Goal: Task Accomplishment & Management: Use online tool/utility

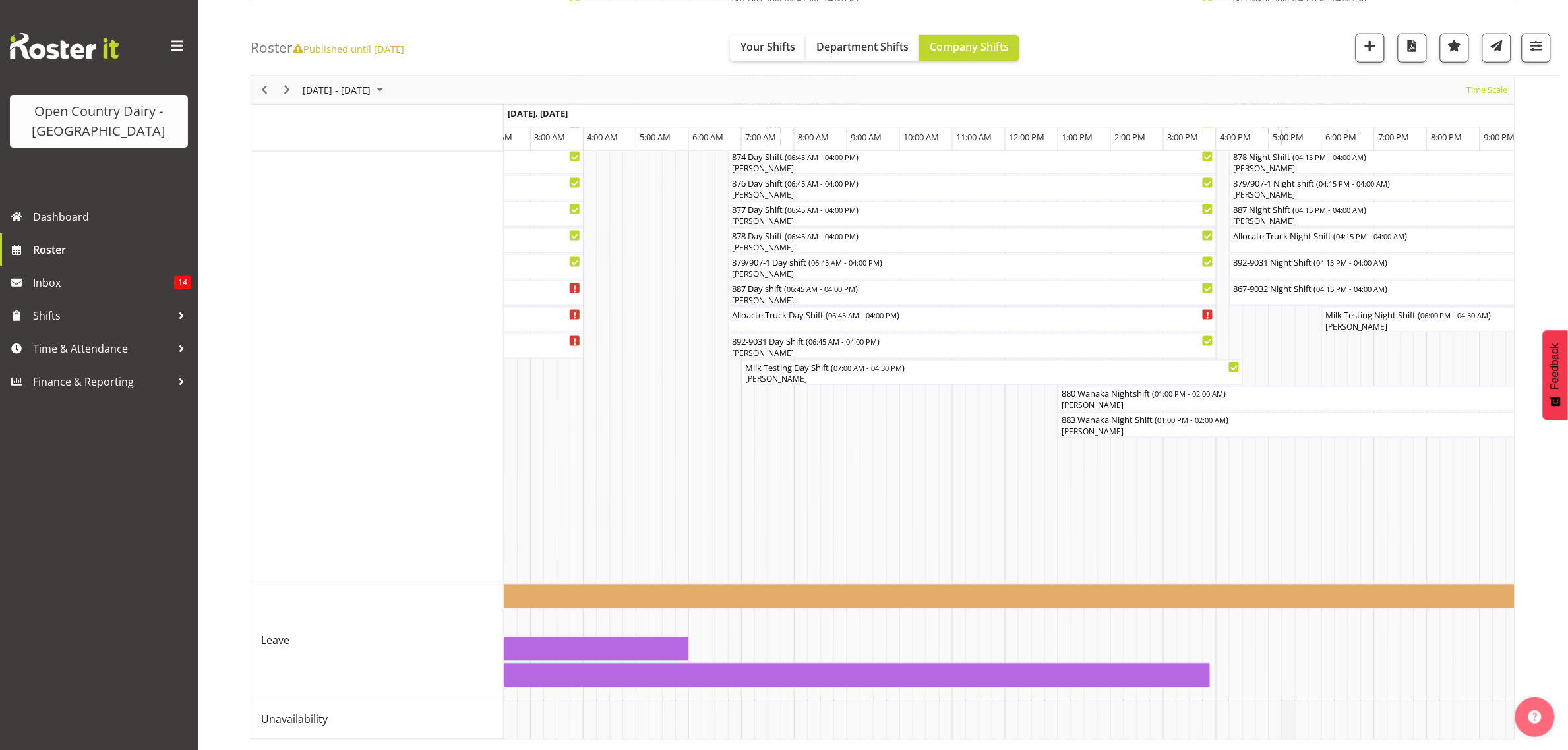
scroll to position [0, 6453]
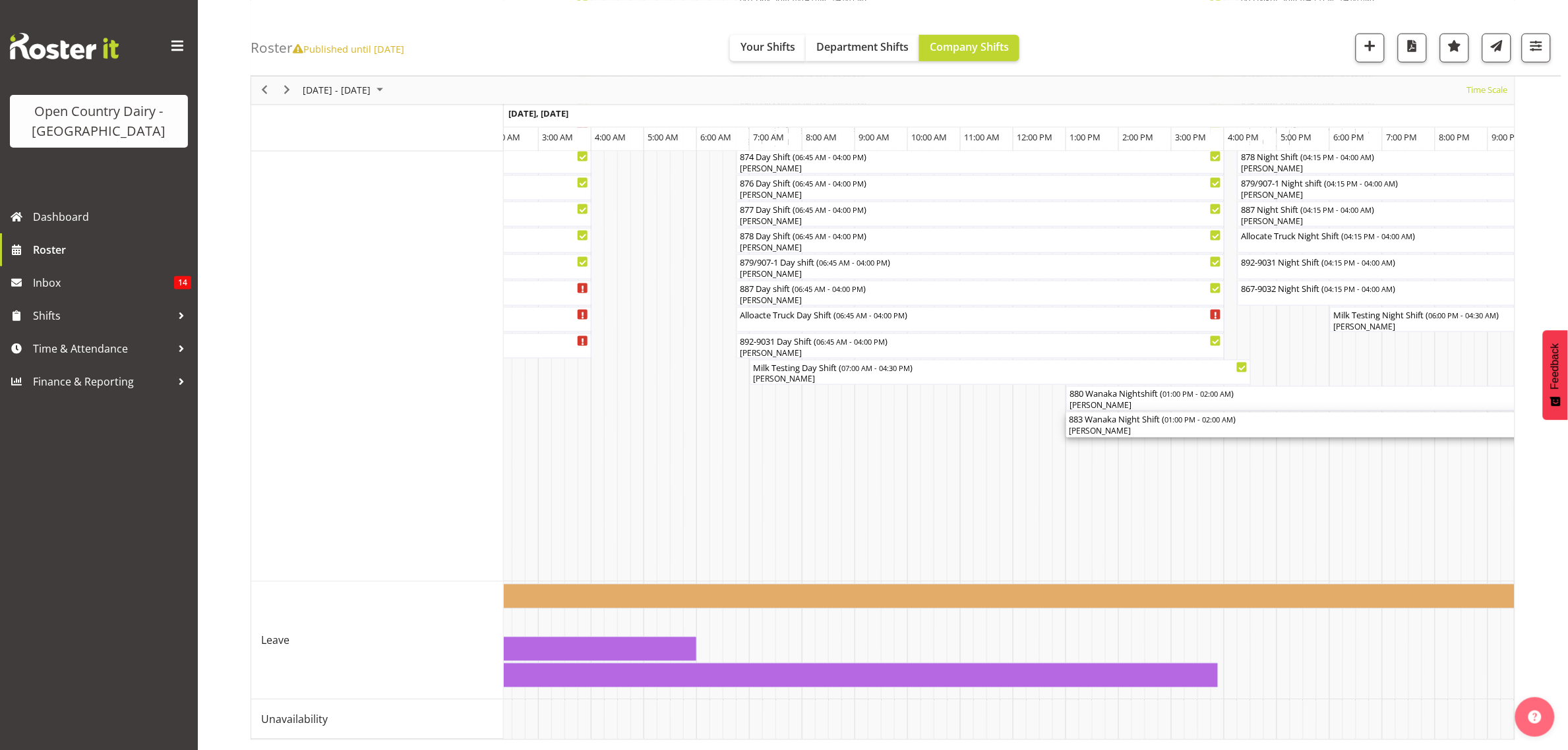
click at [1117, 426] on div "[PERSON_NAME]" at bounding box center [1408, 431] width 680 height 12
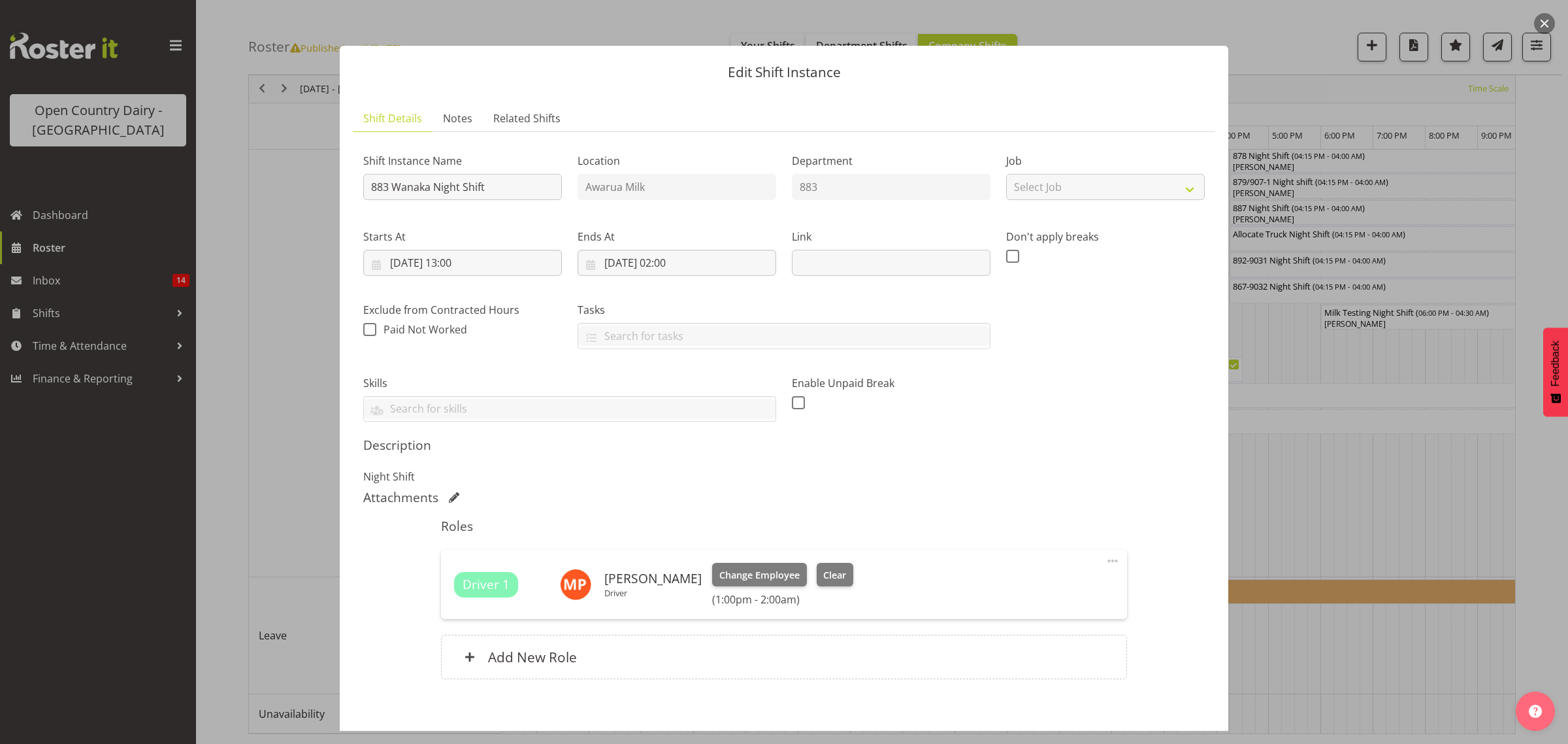
click at [1354, 492] on div at bounding box center [784, 372] width 1568 height 744
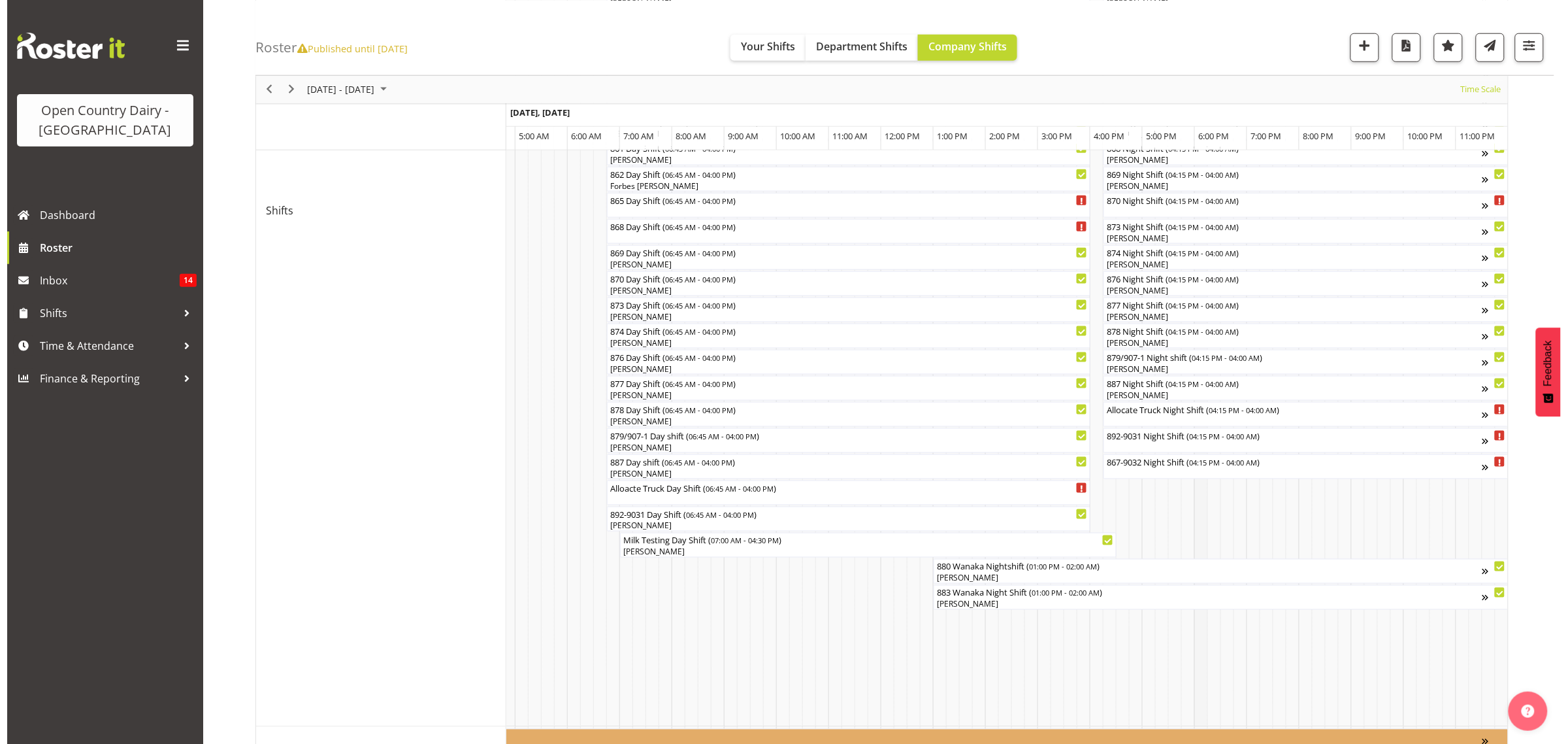
scroll to position [267, 0]
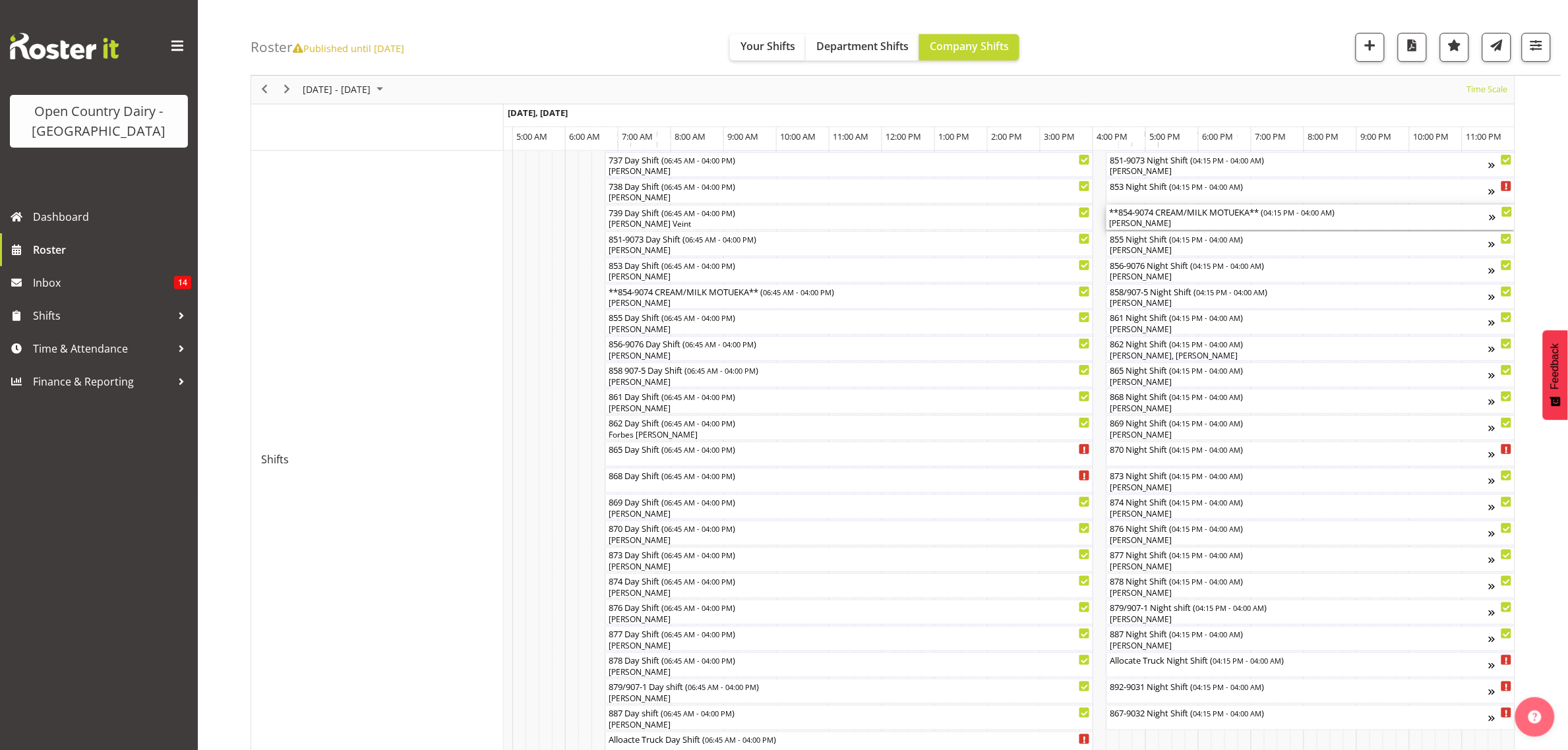
click at [1135, 224] on div "[PERSON_NAME]" at bounding box center [1299, 223] width 381 height 12
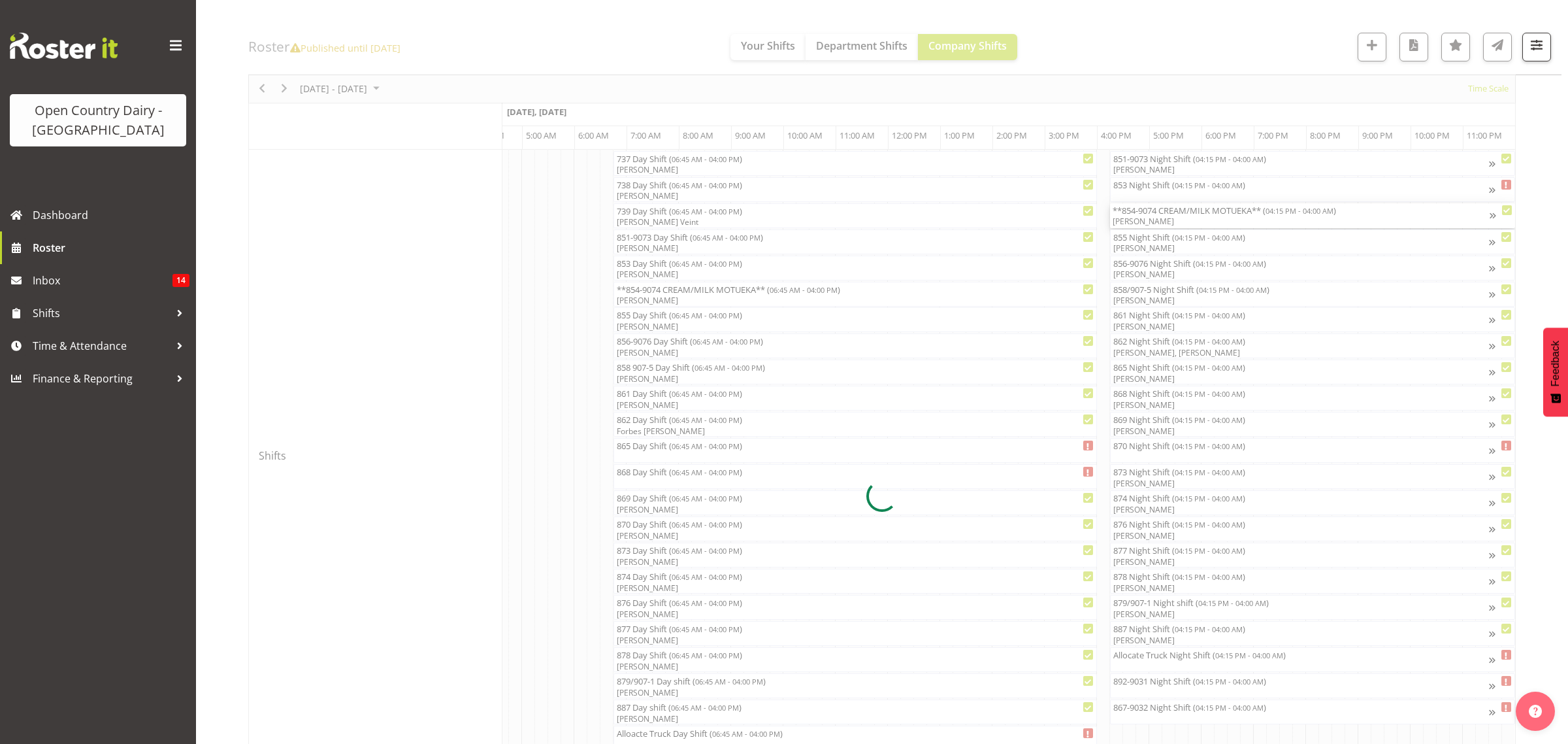
scroll to position [0, 7770]
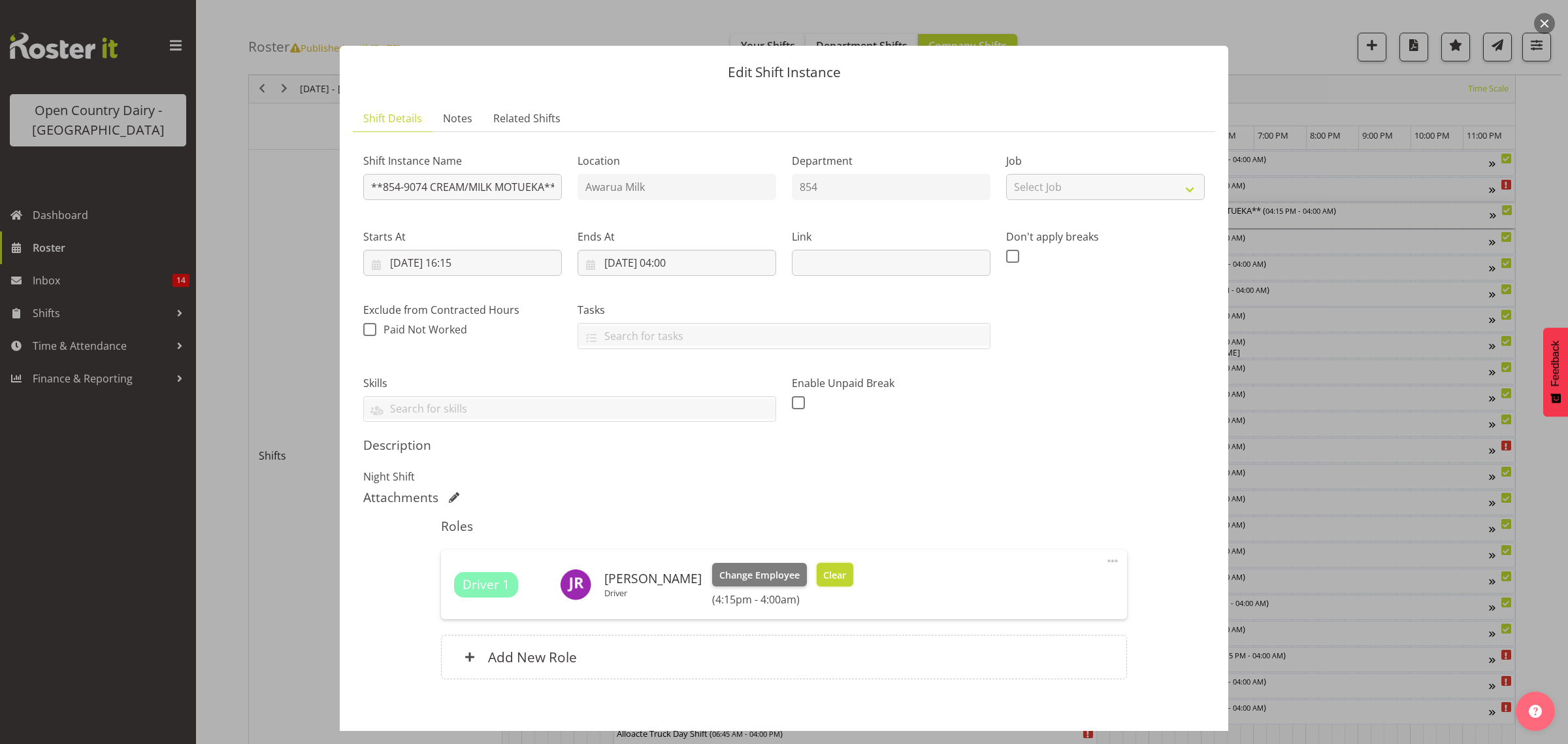
click at [823, 571] on span "Clear" at bounding box center [835, 575] width 23 height 15
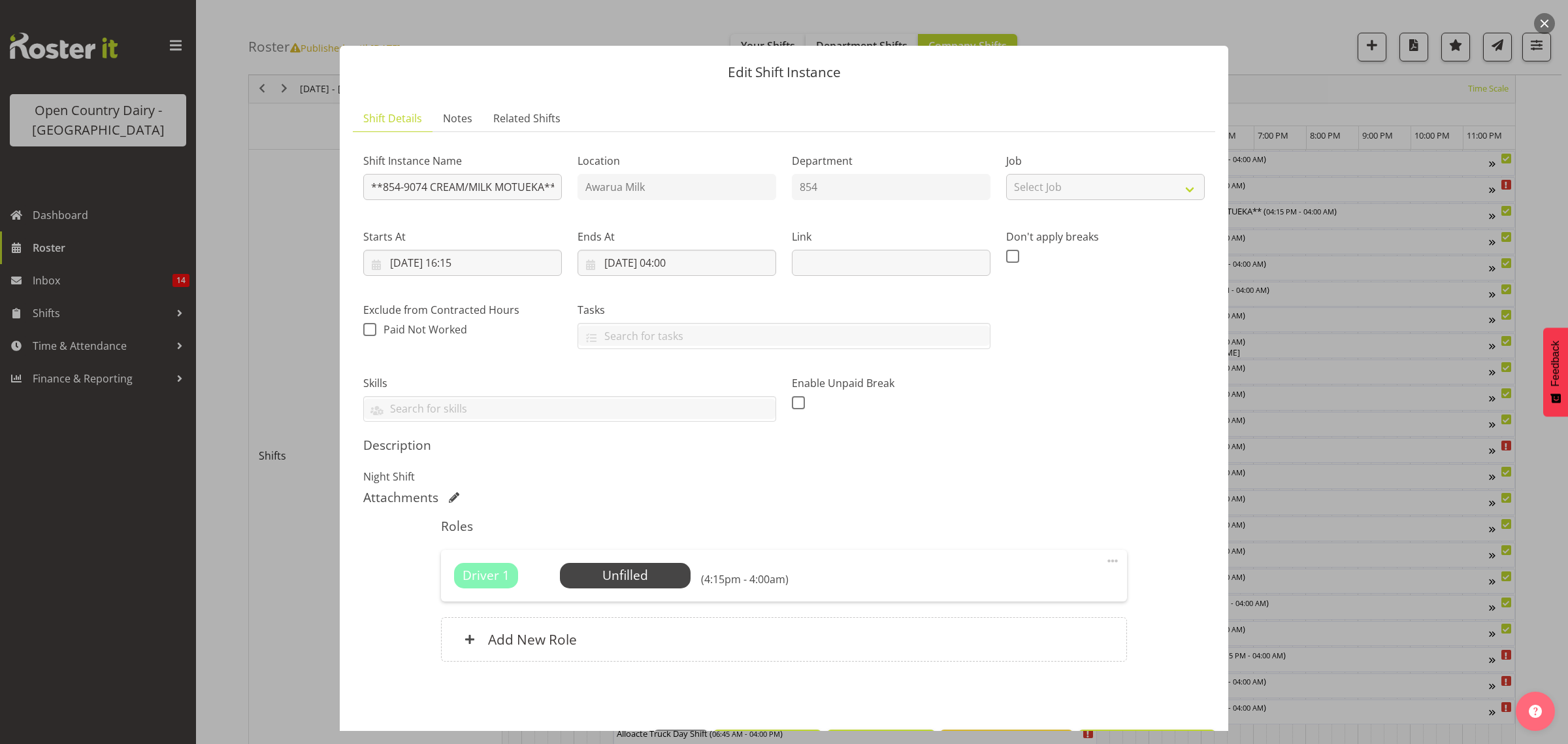
scroll to position [47, 0]
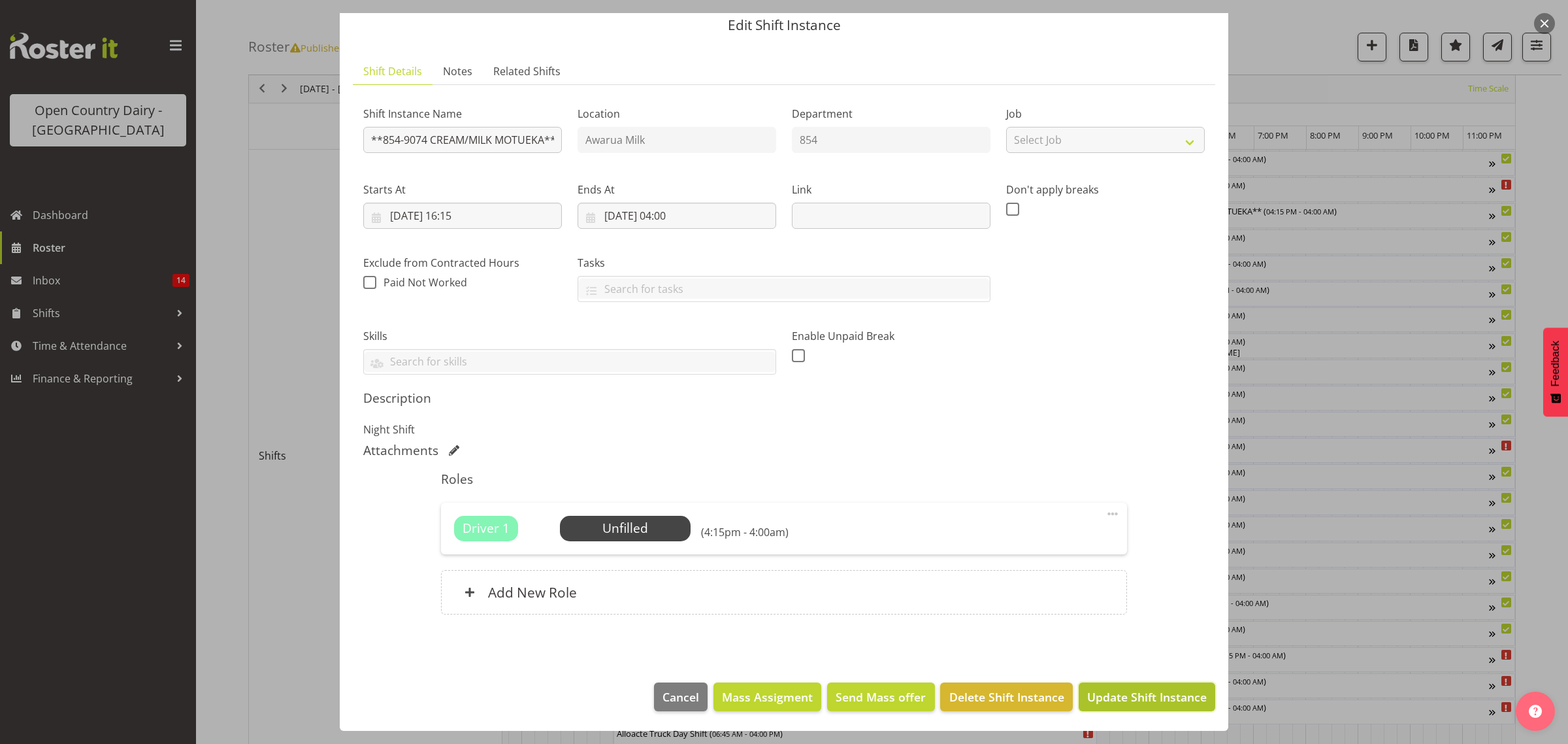
click at [1137, 701] on span "Update Shift Instance" at bounding box center [1147, 697] width 120 height 17
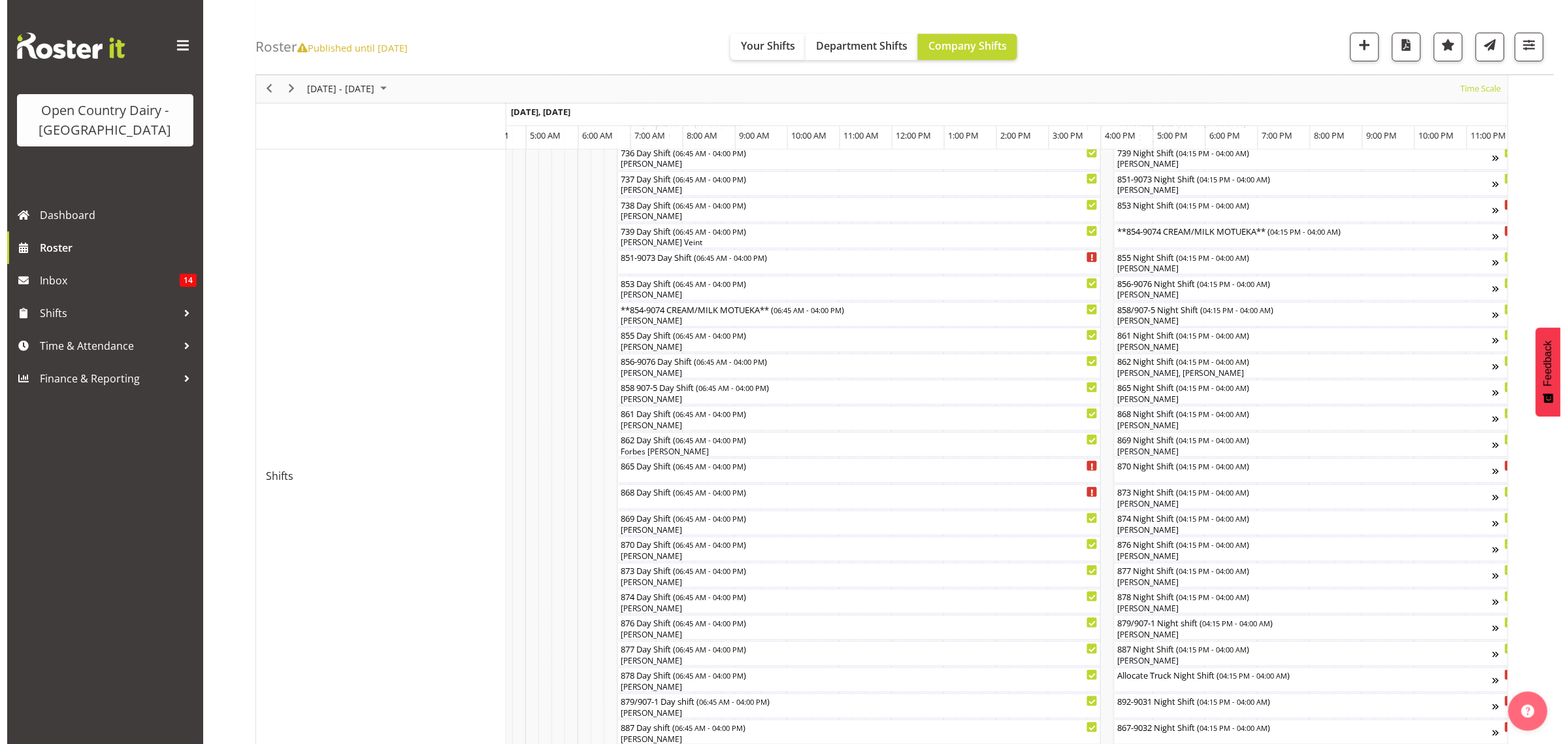
scroll to position [327, 0]
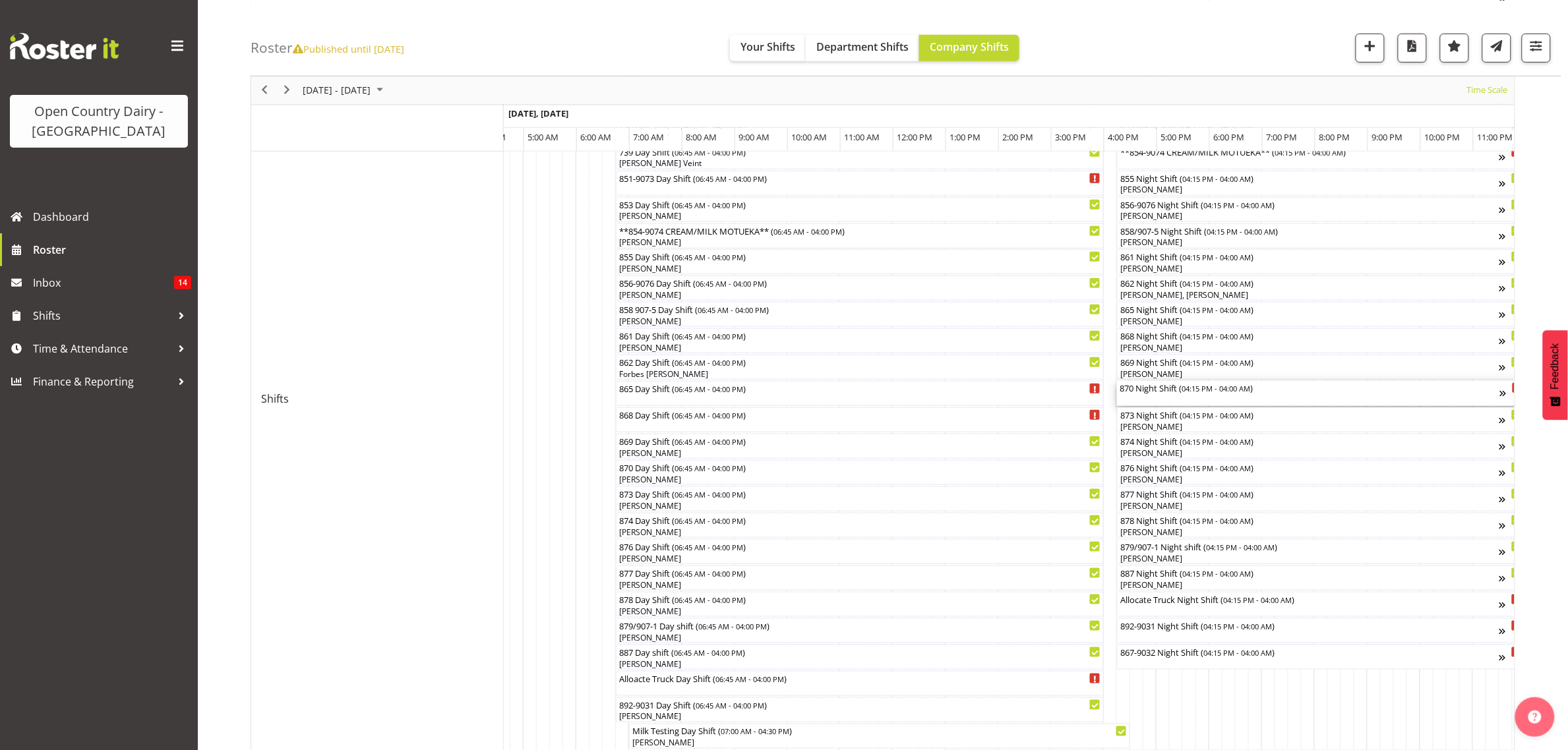
click at [1152, 391] on div "870 Night Shift ( 04:15 PM - 04:00 AM )" at bounding box center [1310, 387] width 381 height 13
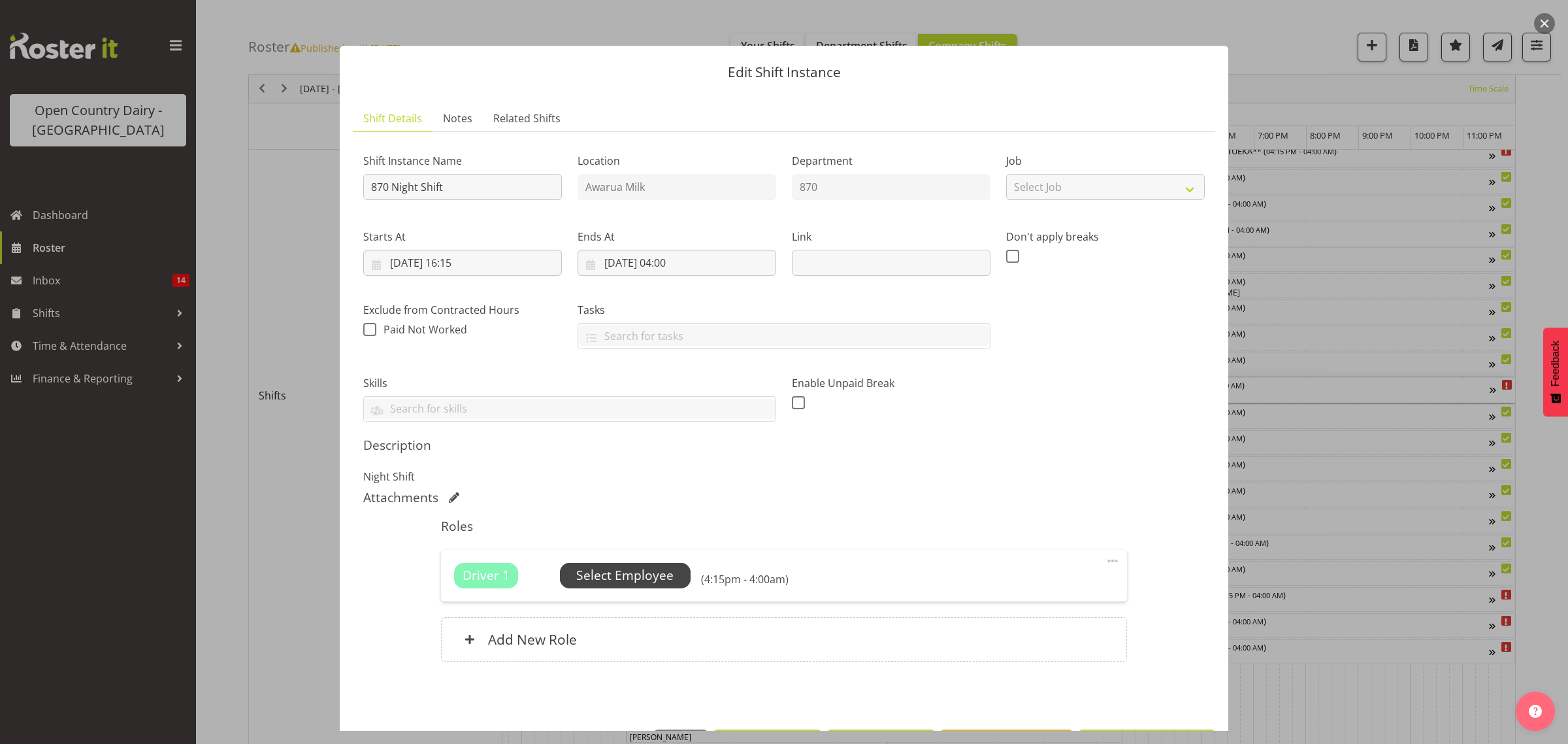
click at [619, 571] on span "Select Employee" at bounding box center [625, 576] width 97 height 19
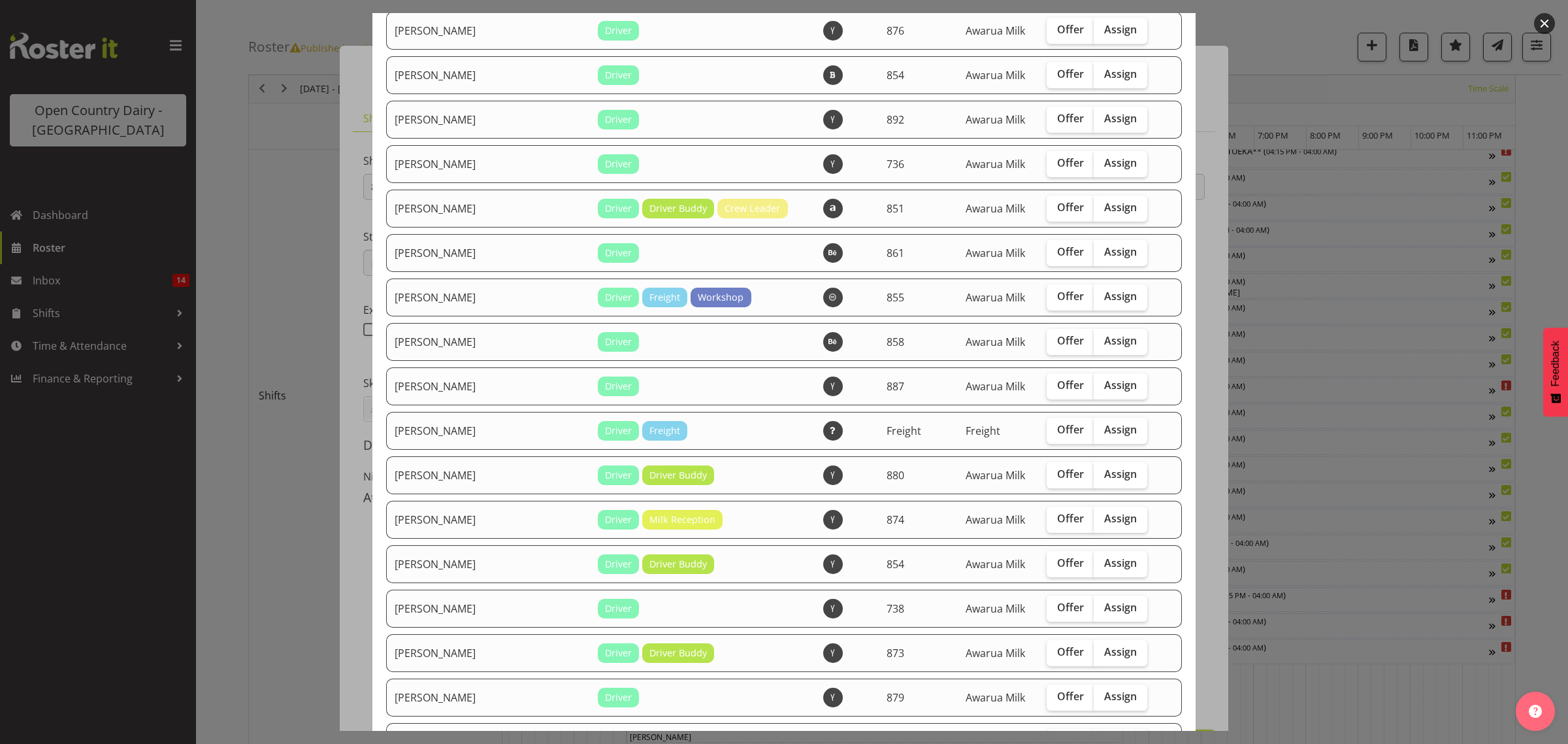
scroll to position [730, 0]
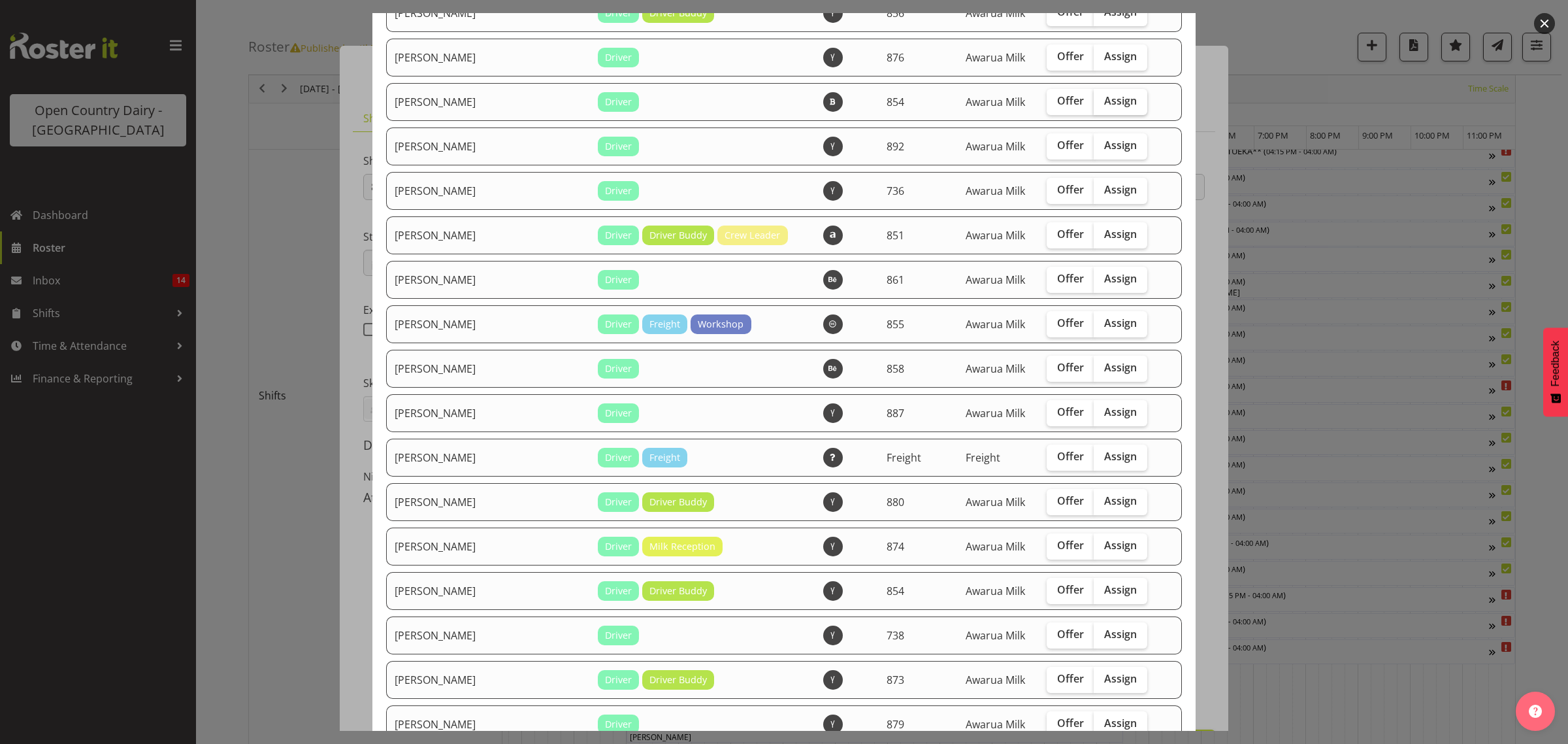
click at [1104, 103] on span "Assign" at bounding box center [1121, 100] width 32 height 13
click at [1098, 103] on input "Assign" at bounding box center [1098, 100] width 8 height 8
checkbox input "true"
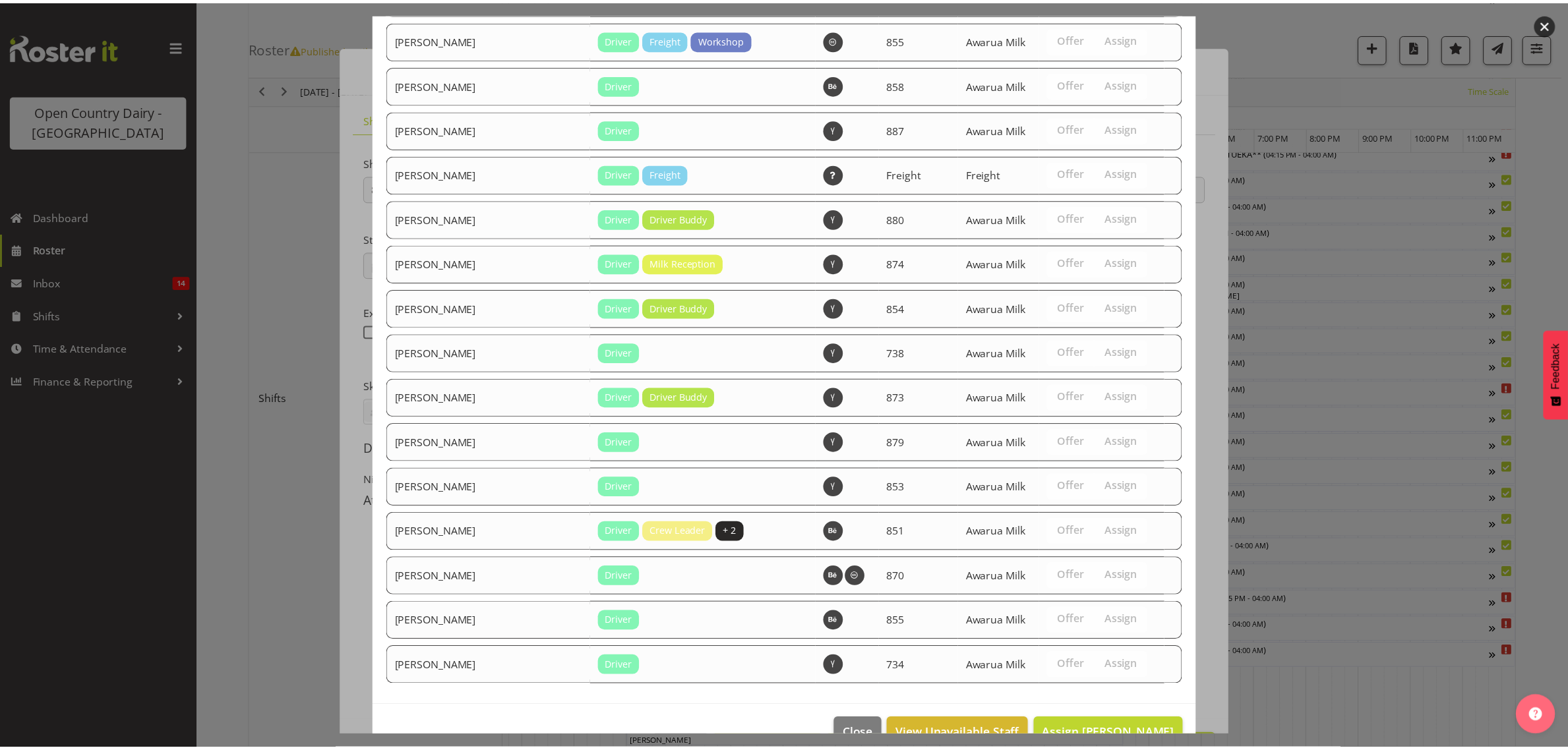
scroll to position [1066, 0]
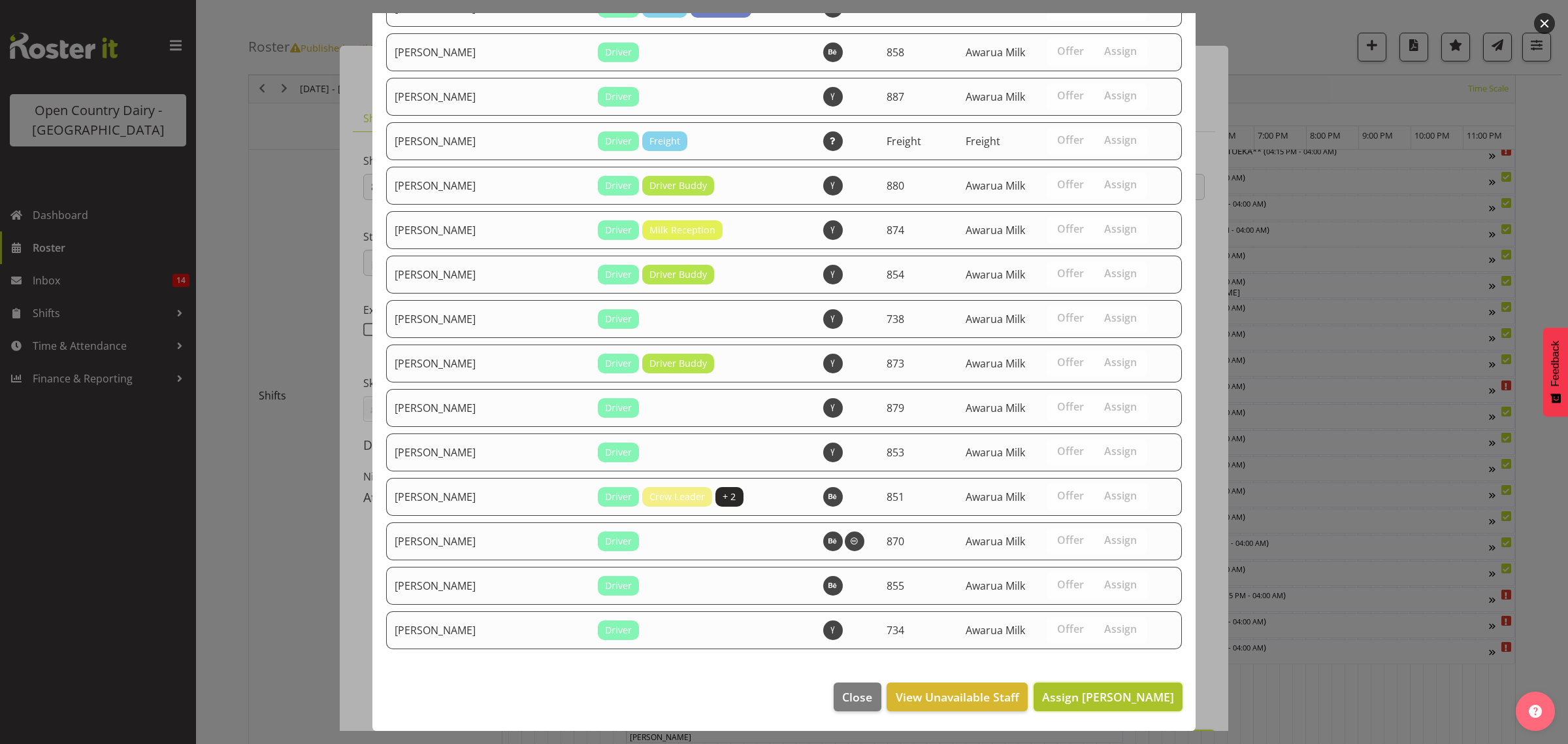
click at [1109, 694] on span "Assign [PERSON_NAME]" at bounding box center [1108, 697] width 132 height 15
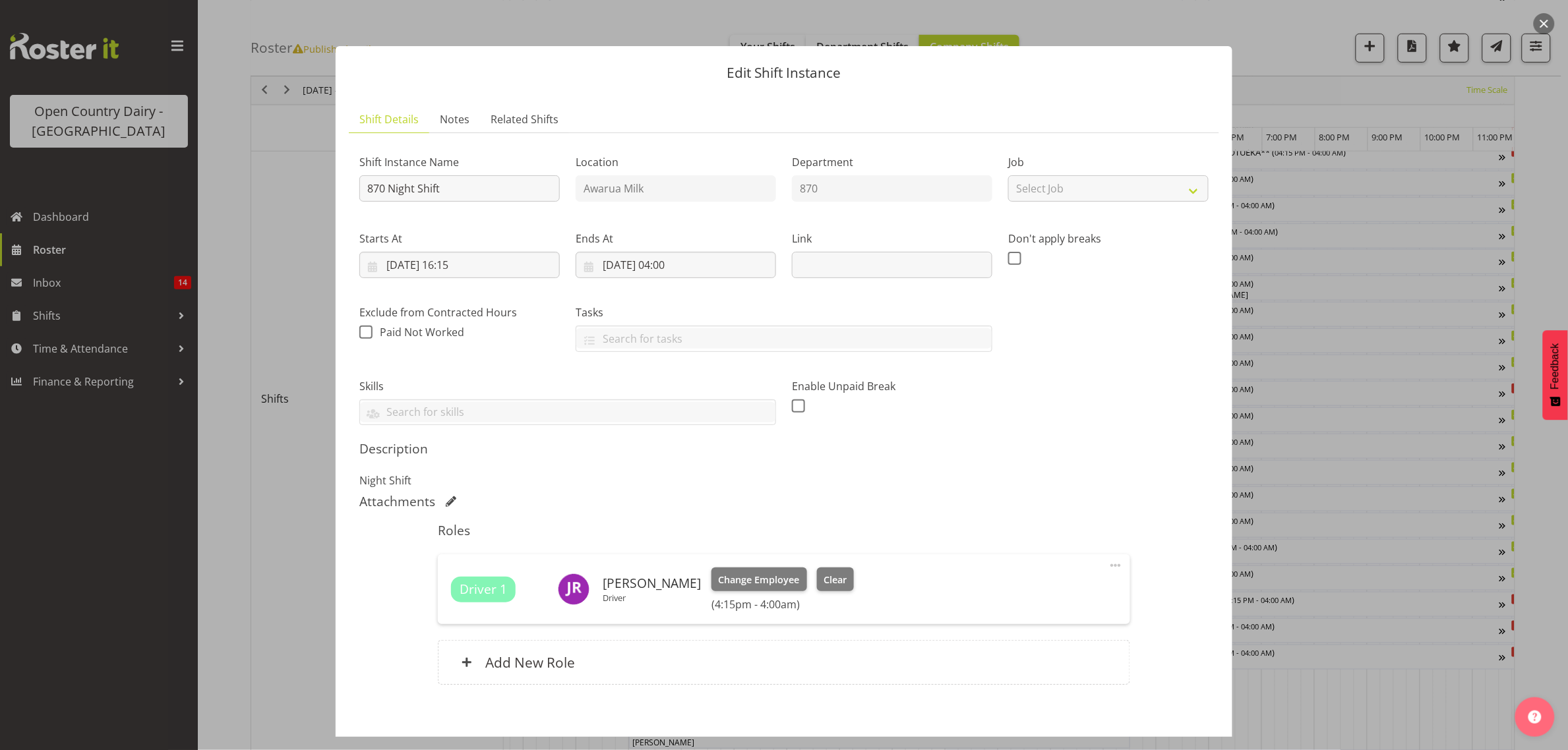
scroll to position [66, 0]
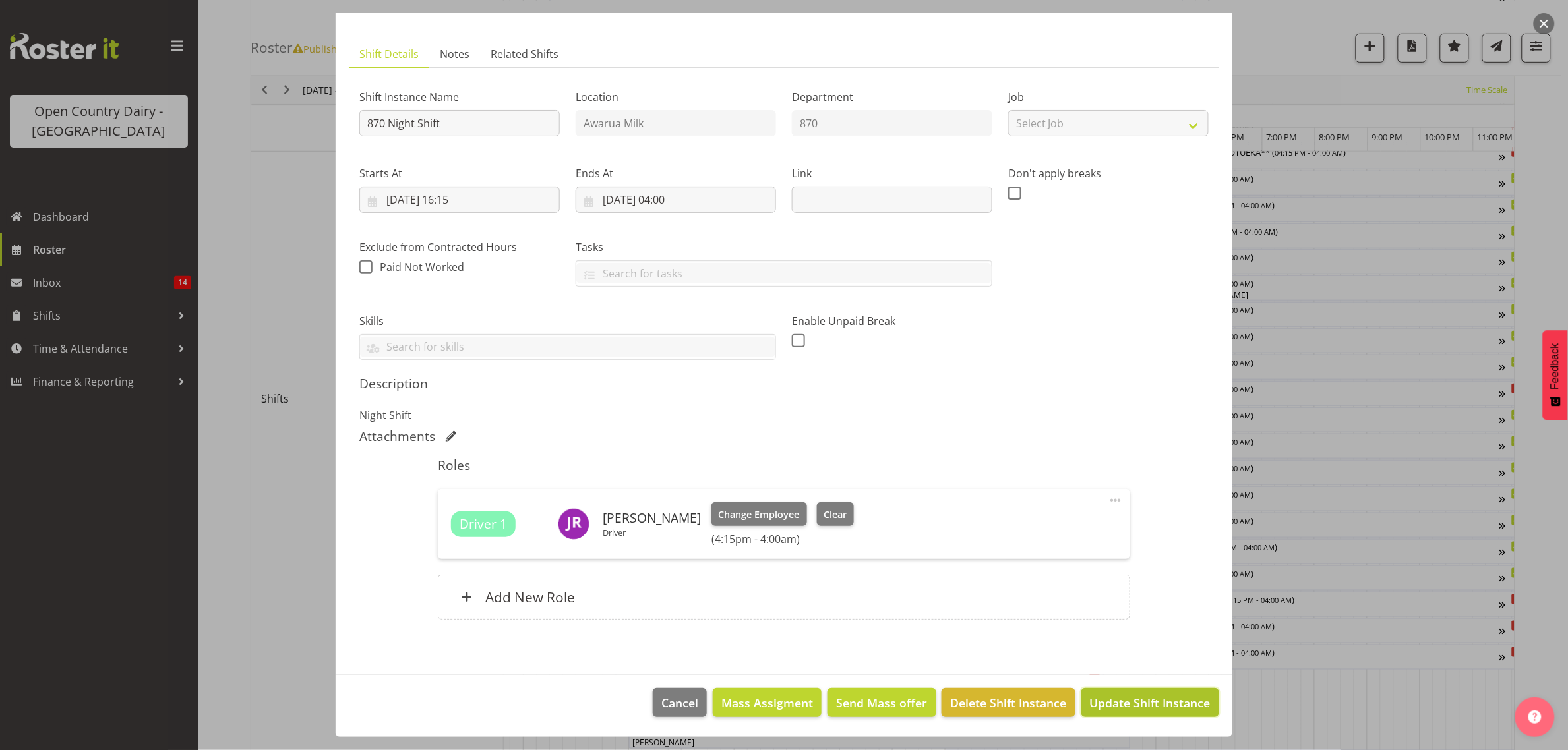
click at [1137, 706] on span "Update Shift Instance" at bounding box center [1149, 703] width 121 height 17
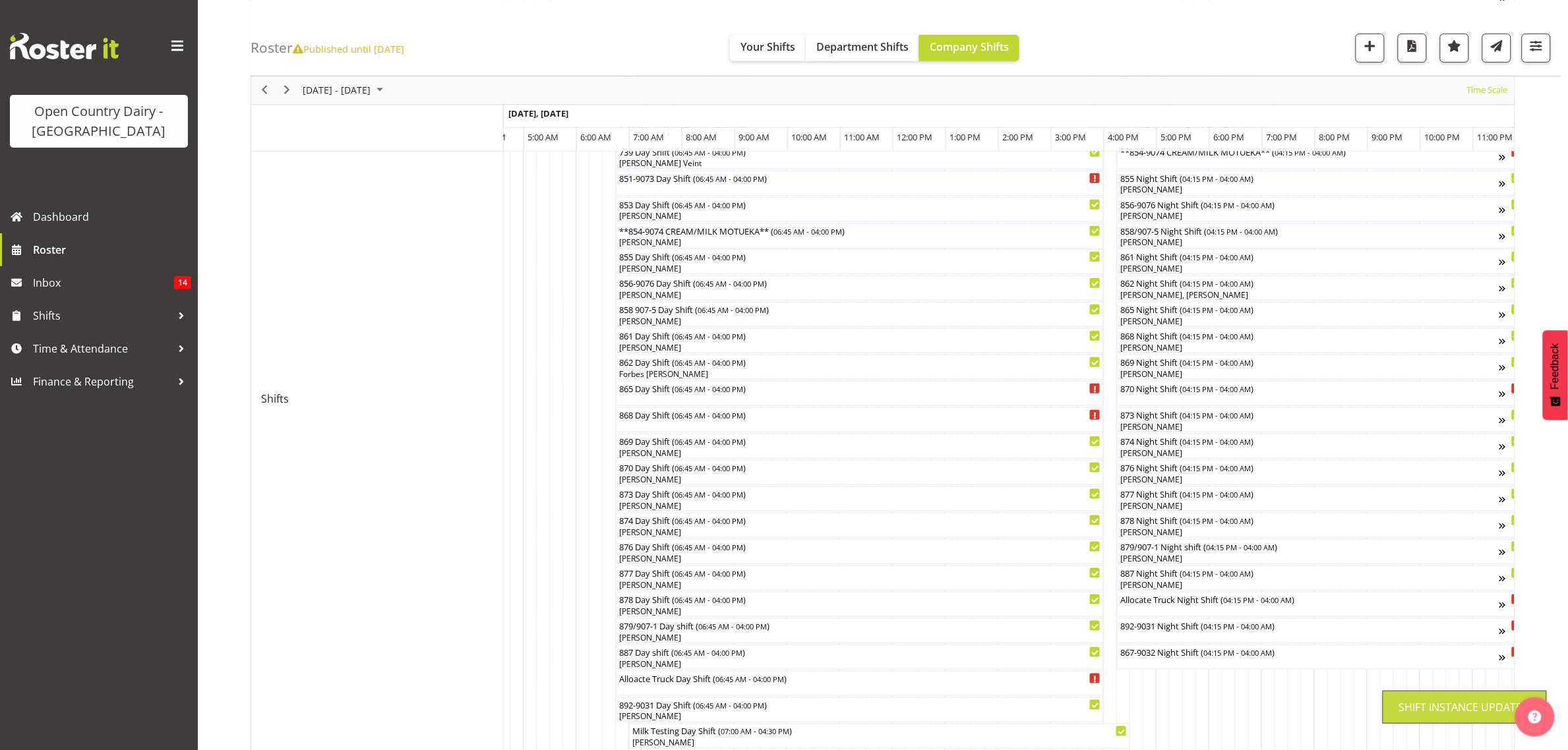
scroll to position [0, 0]
